Goal: Task Accomplishment & Management: Manage account settings

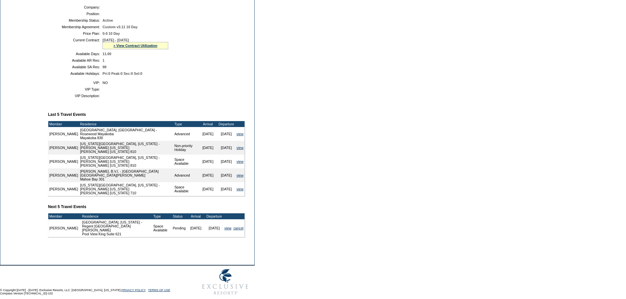
scroll to position [148, 0]
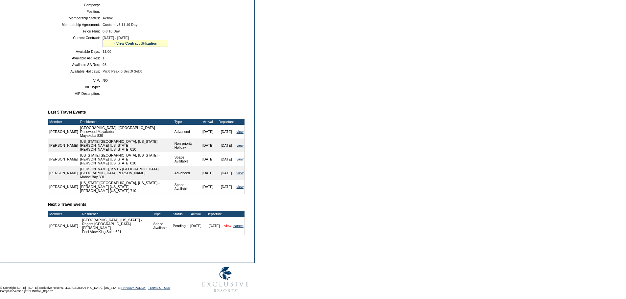
click at [226, 226] on link "view" at bounding box center [227, 226] width 7 height 4
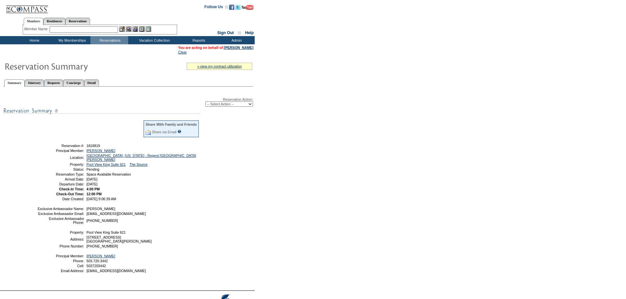
click at [253, 107] on select "-- Select Action -- Modify Reservation Dates Modify Reservation Cost Modify Occ…" at bounding box center [229, 104] width 48 height 5
select select "ConfirmRes"
click at [205, 103] on select "-- Select Action -- Modify Reservation Dates Modify Reservation Cost Modify Occ…" at bounding box center [229, 104] width 48 height 5
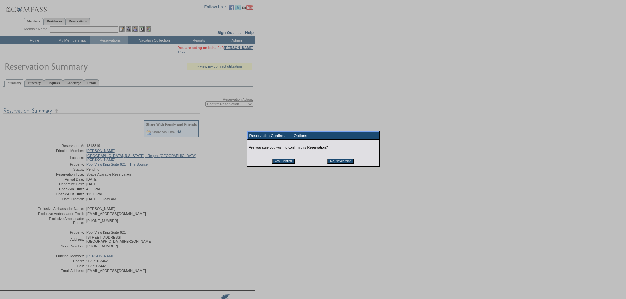
click at [282, 164] on input "Yes, Confirm" at bounding box center [283, 161] width 23 height 5
